Goal: Transaction & Acquisition: Download file/media

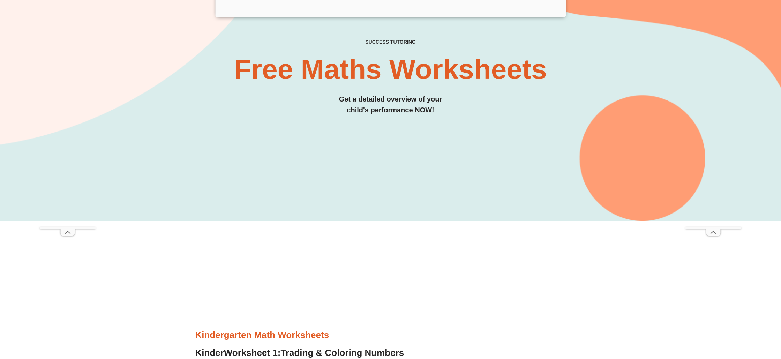
scroll to position [110, 0]
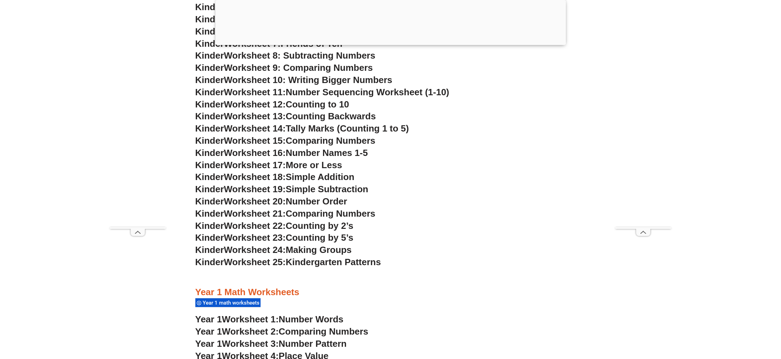
scroll to position [546, 0]
click at [311, 178] on span "Simple Addition" at bounding box center [320, 175] width 69 height 10
click at [297, 174] on span "Simple Addition" at bounding box center [320, 175] width 69 height 10
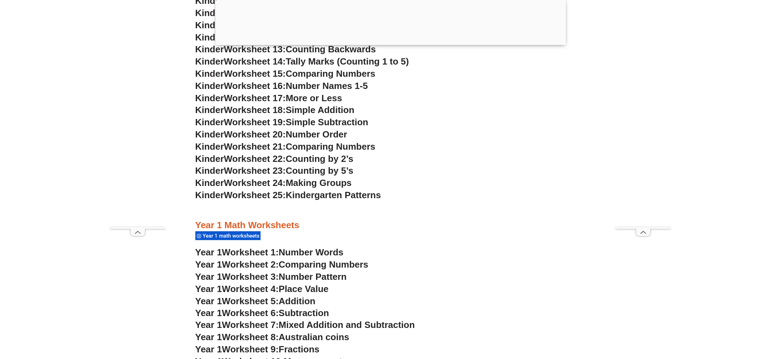
scroll to position [619, 0]
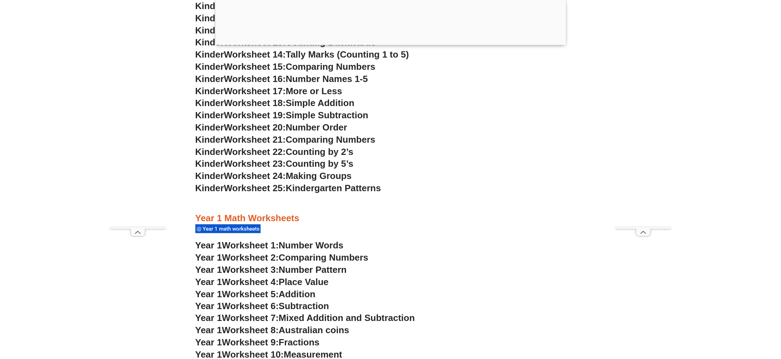
click at [302, 291] on span "Addition" at bounding box center [297, 294] width 37 height 10
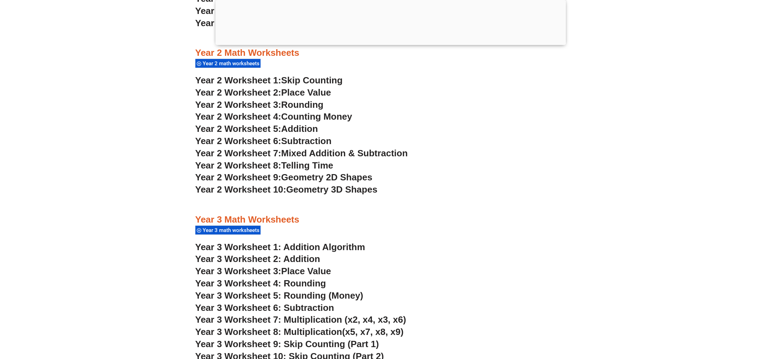
scroll to position [316, 0]
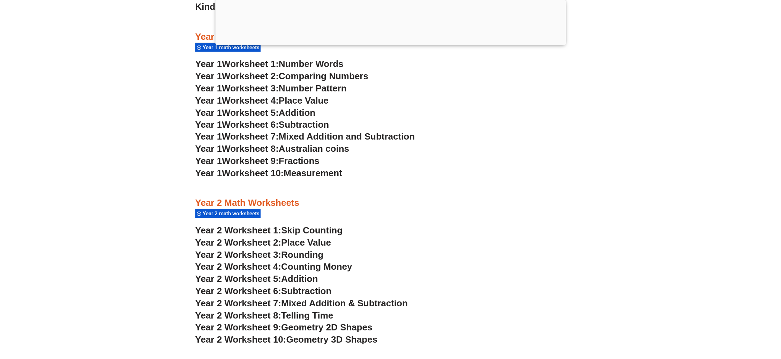
scroll to position [823, 0]
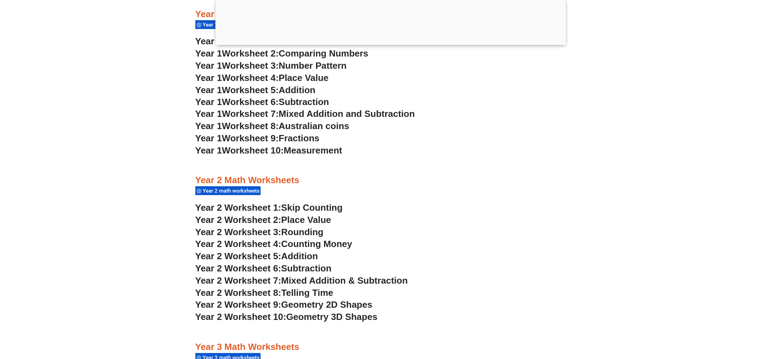
click at [310, 269] on span "Subtraction" at bounding box center [306, 268] width 50 height 10
click at [324, 279] on span "Mixed Addition & Subtraction" at bounding box center [344, 280] width 127 height 10
